Goal: Task Accomplishment & Management: Use online tool/utility

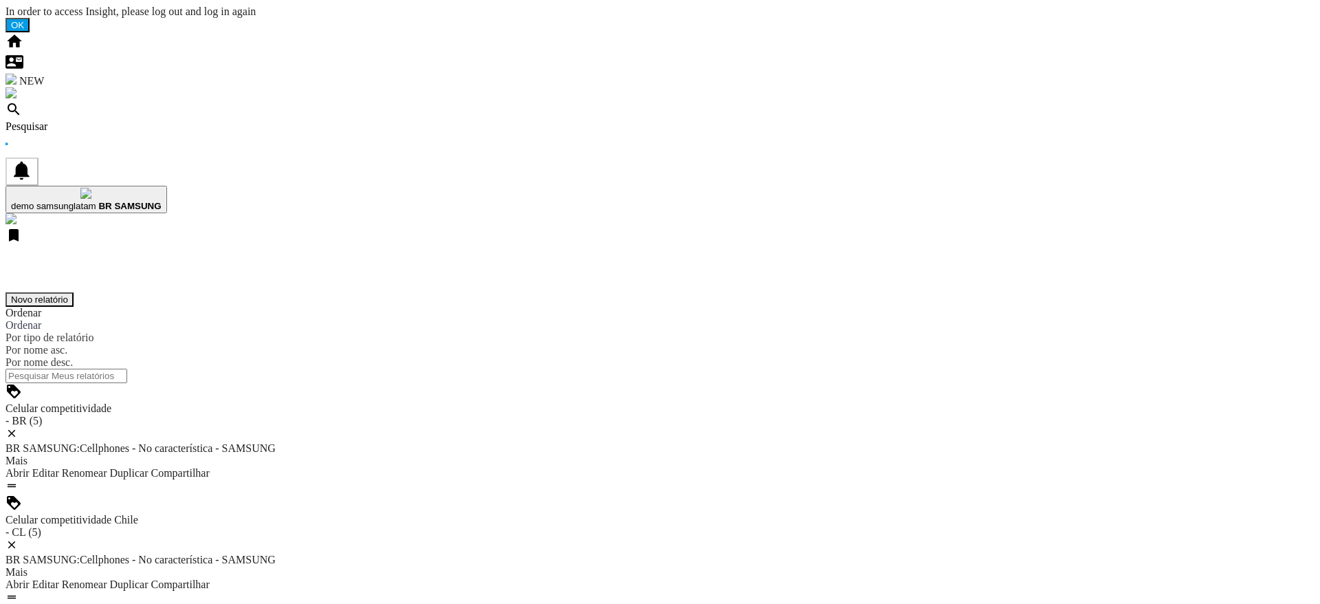
click at [74, 292] on button "Novo relatório" at bounding box center [40, 299] width 68 height 14
click at [161, 201] on b "BR SAMSUNG" at bounding box center [129, 206] width 63 height 10
click at [74, 292] on button "Novo relatório" at bounding box center [40, 299] width 68 height 14
